Goal: Transaction & Acquisition: Register for event/course

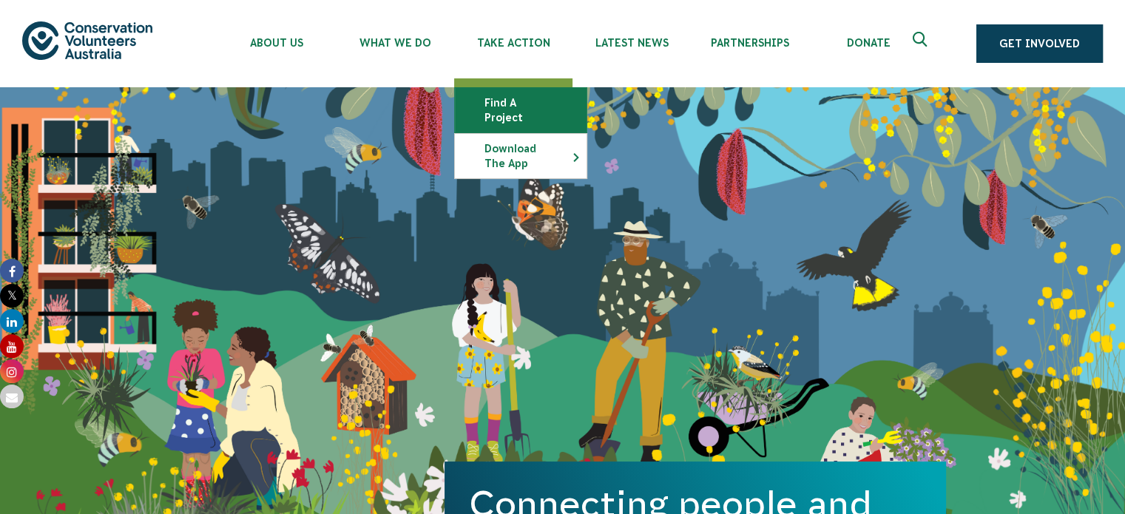
click at [527, 97] on link "Find a project" at bounding box center [521, 110] width 132 height 44
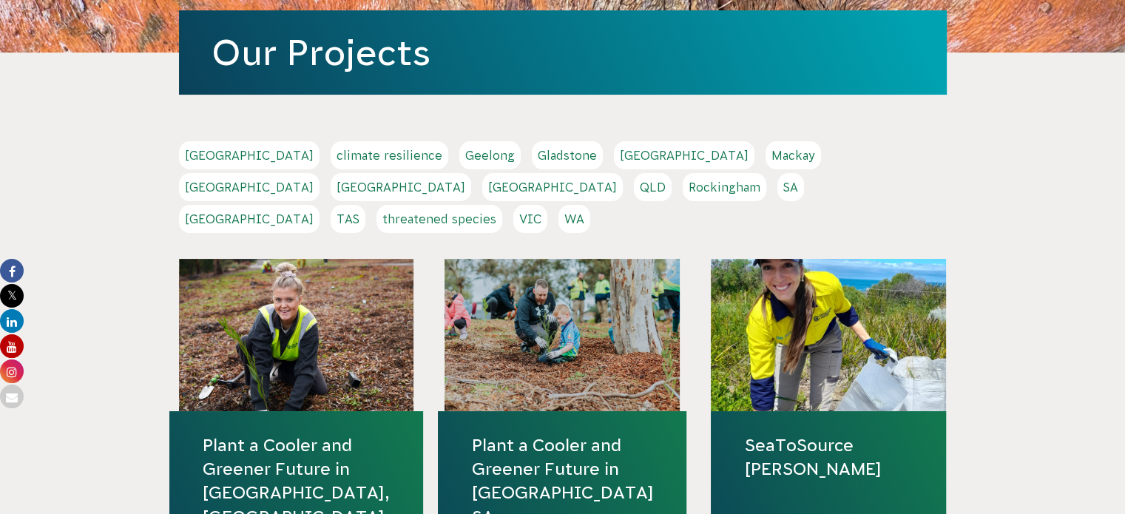
scroll to position [216, 0]
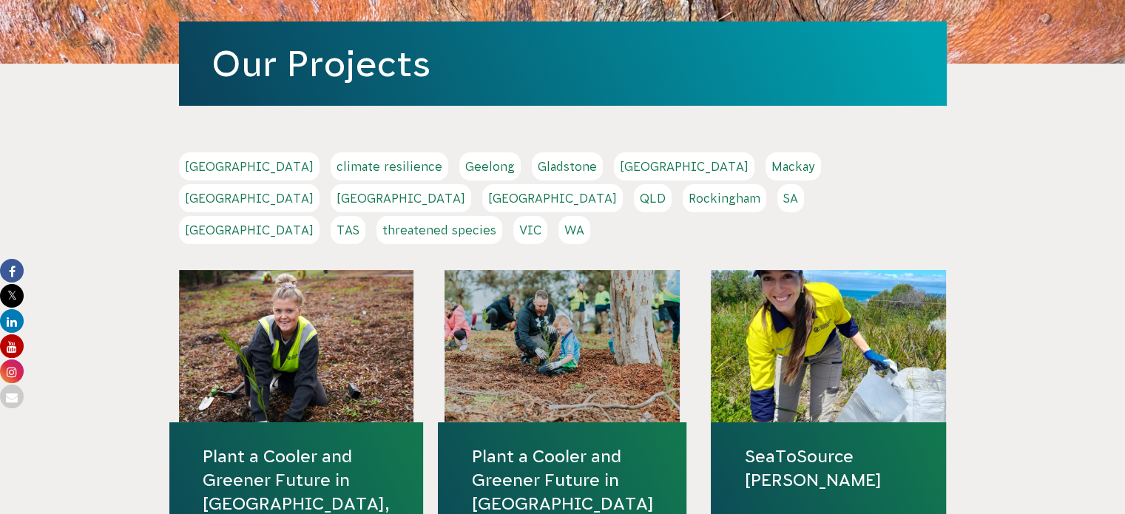
click at [471, 184] on link "[GEOGRAPHIC_DATA]" at bounding box center [401, 198] width 141 height 28
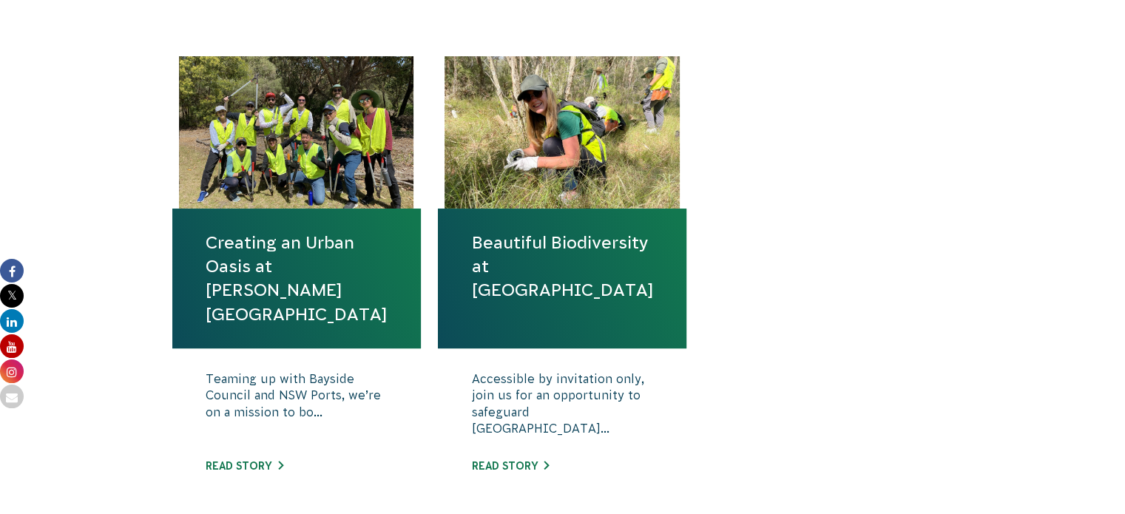
scroll to position [512, 0]
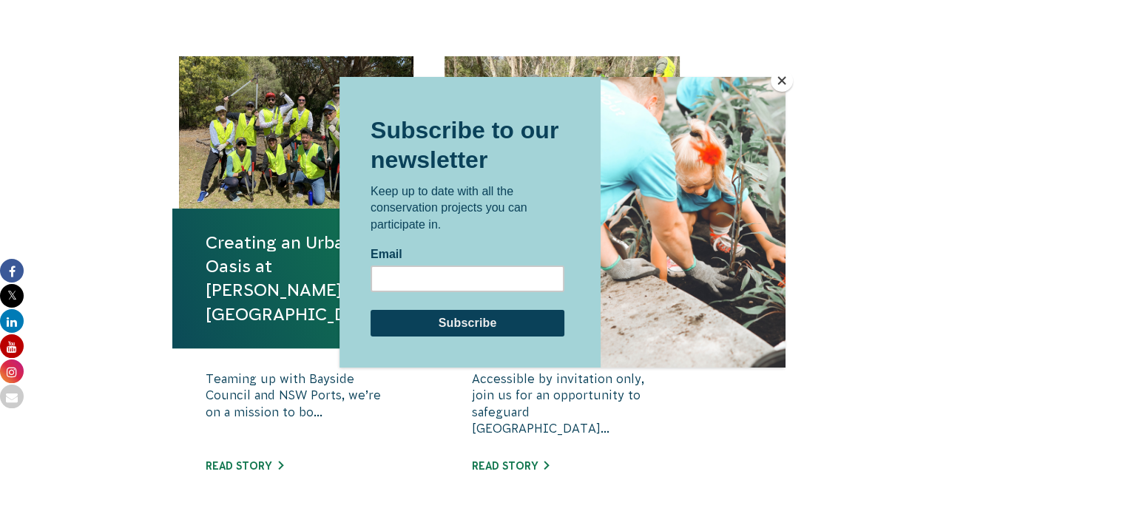
click at [780, 85] on button "Close" at bounding box center [782, 81] width 22 height 22
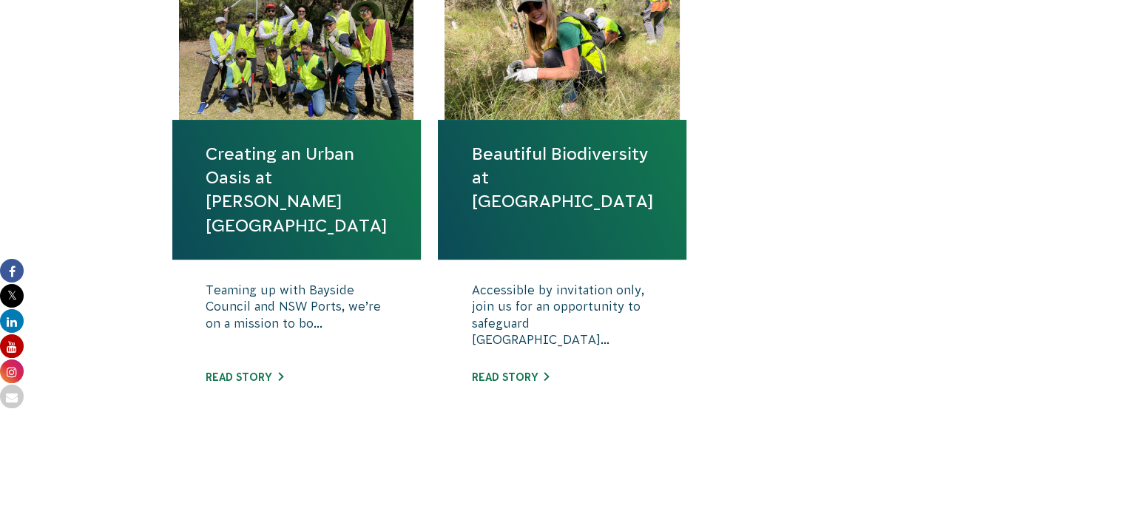
scroll to position [601, 0]
click at [245, 382] on link "Read story" at bounding box center [245, 377] width 78 height 12
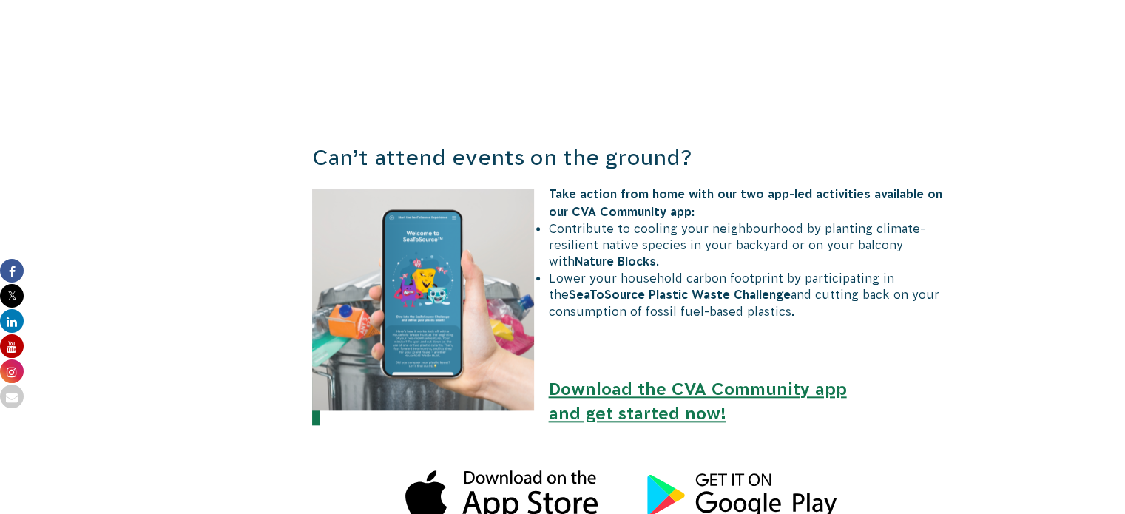
scroll to position [1453, 0]
